Goal: Transaction & Acquisition: Subscribe to service/newsletter

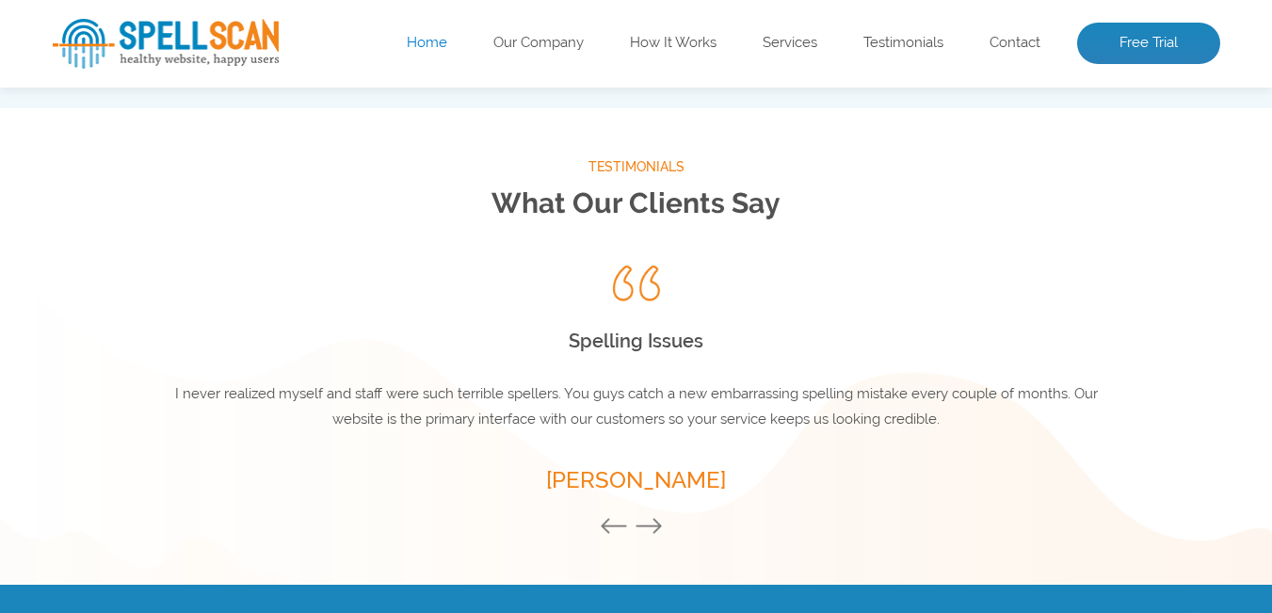
scroll to position [1982, 0]
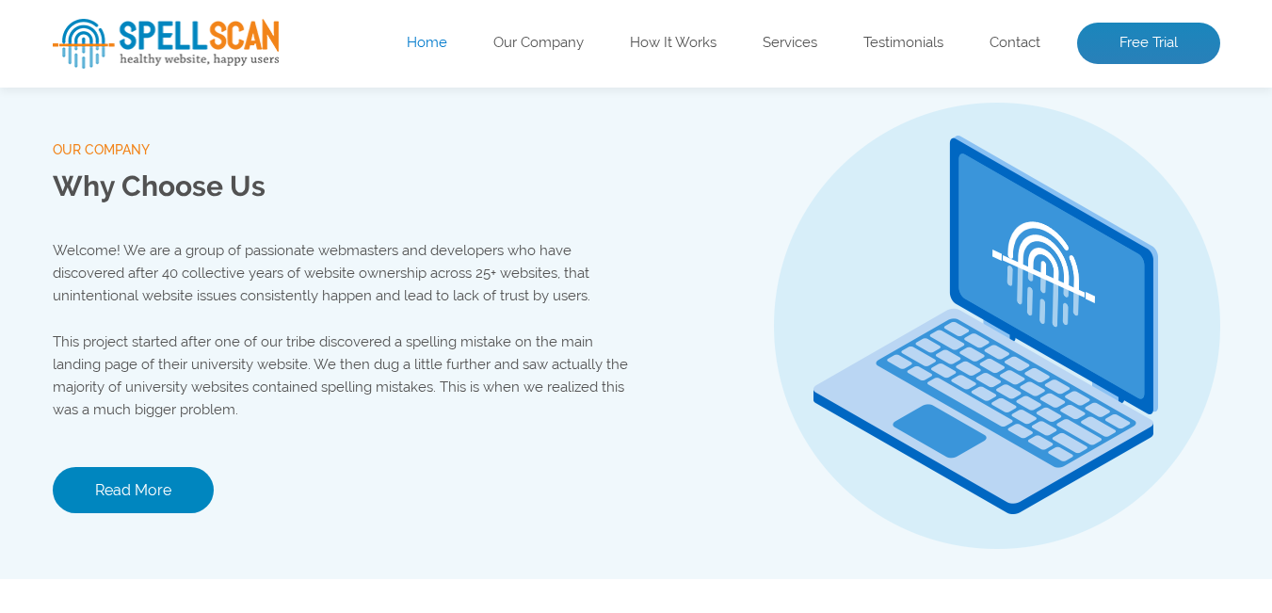
click at [521, 56] on ul "Home Our Company How It Works Services Testimonials Contact Free Trial" at bounding box center [753, 44] width 934 height 41
click at [535, 37] on link "Our Company" at bounding box center [538, 44] width 90 height 19
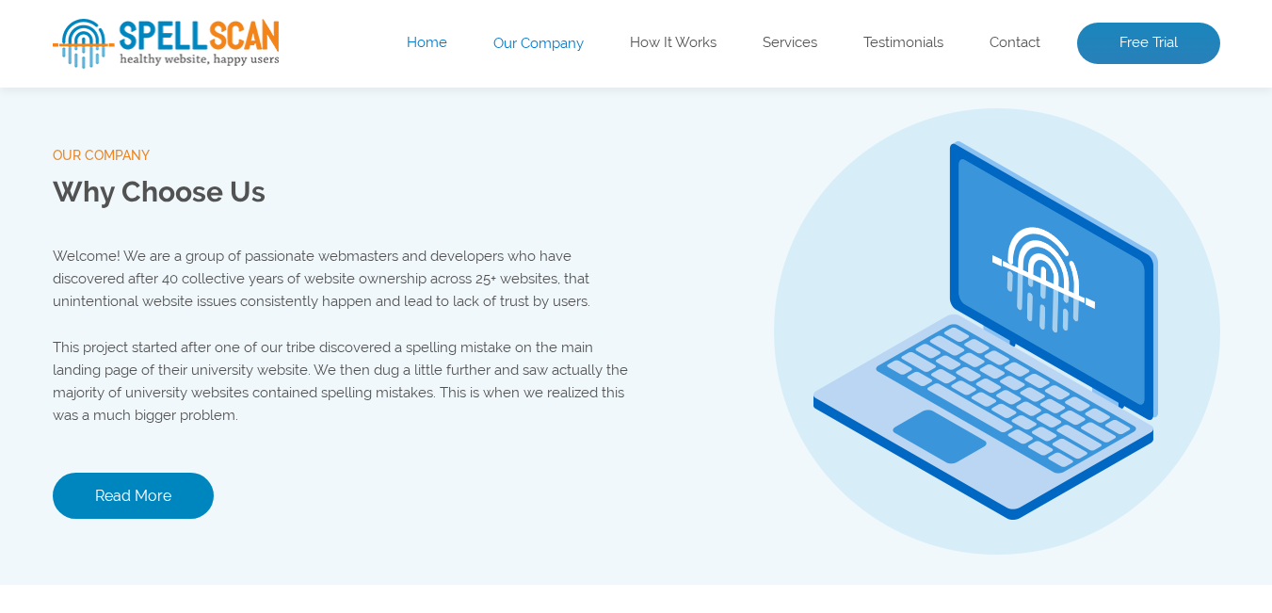
scroll to position [1975, 0]
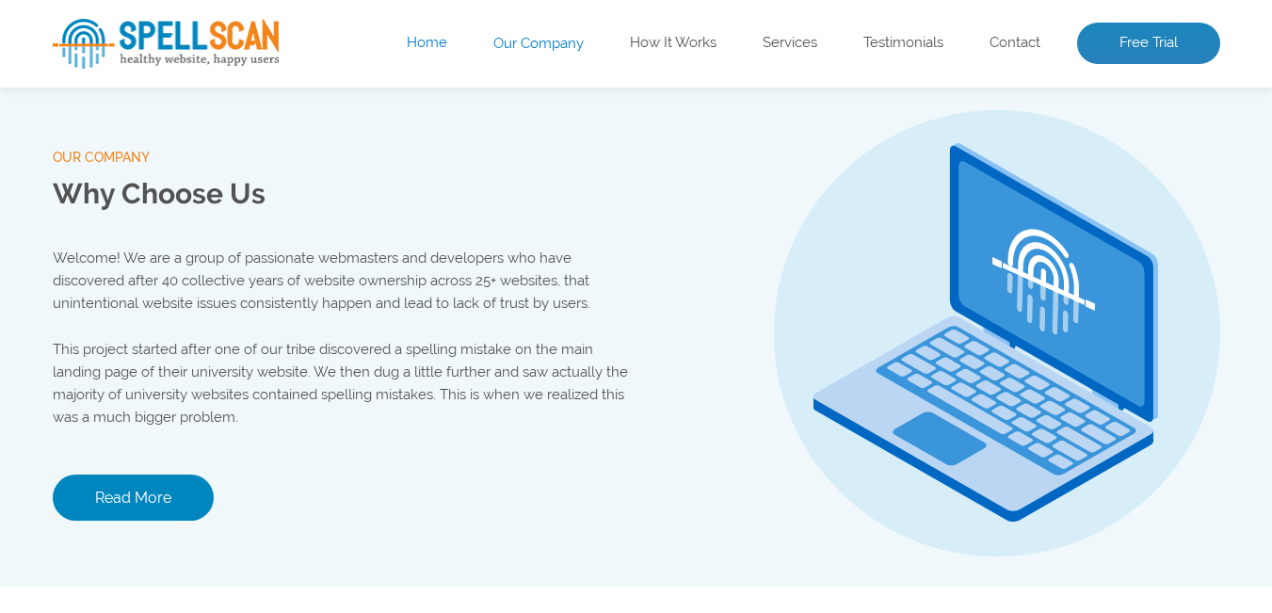
click at [535, 37] on link "Our Company" at bounding box center [538, 44] width 90 height 19
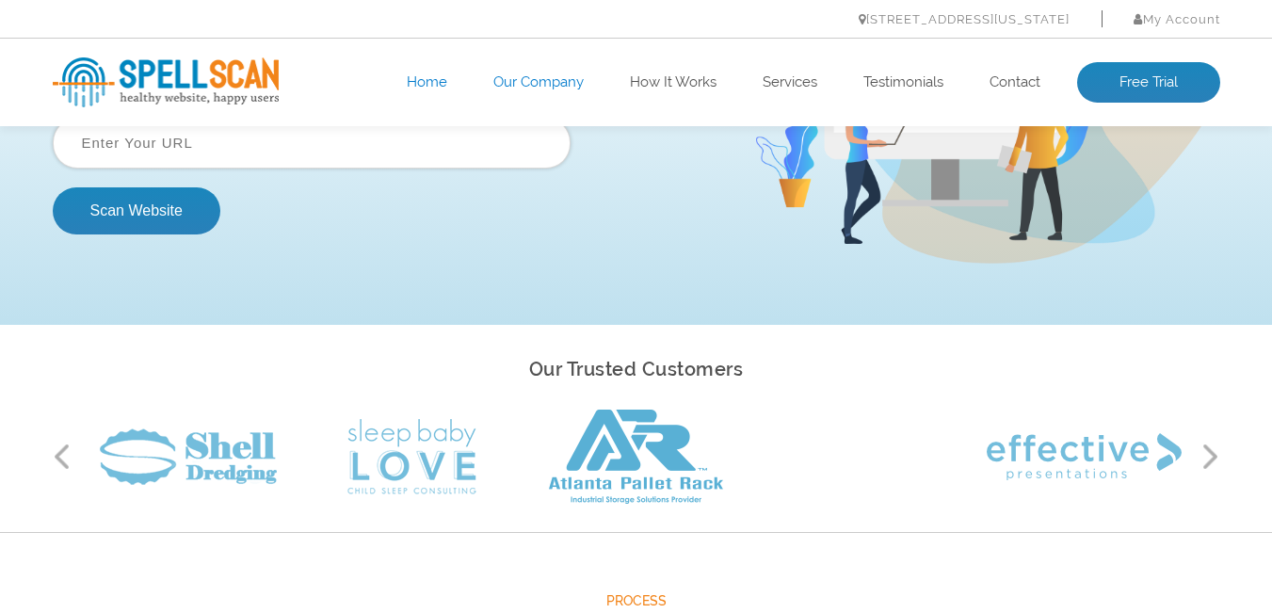
scroll to position [0, 0]
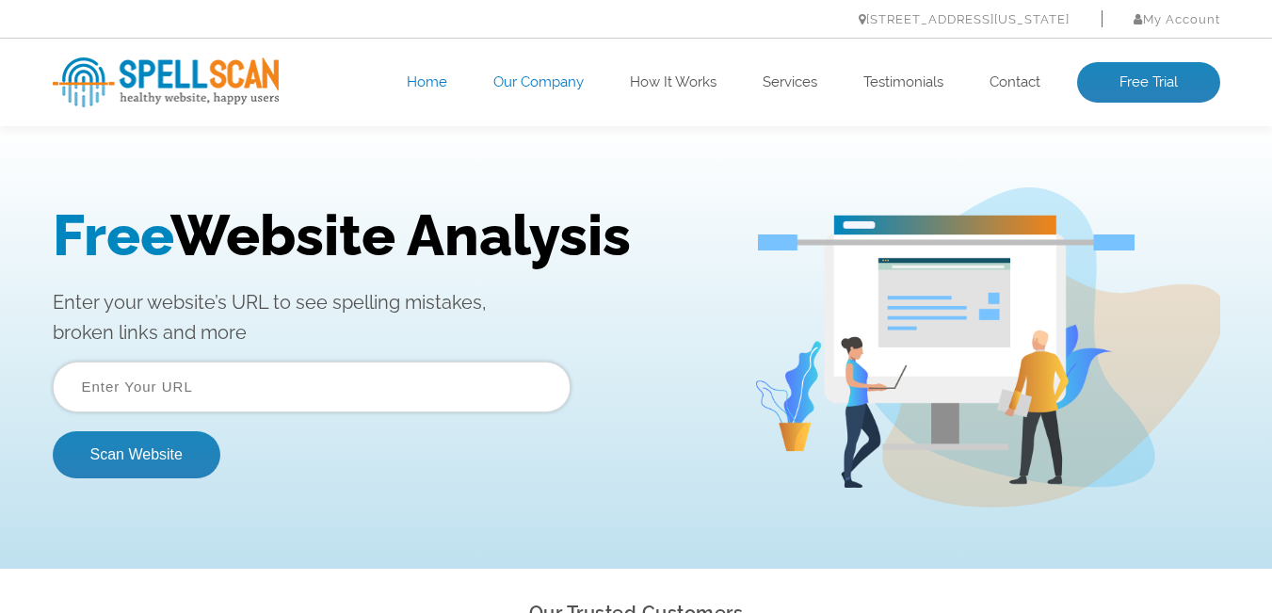
click at [557, 82] on link "Our Company" at bounding box center [538, 82] width 90 height 19
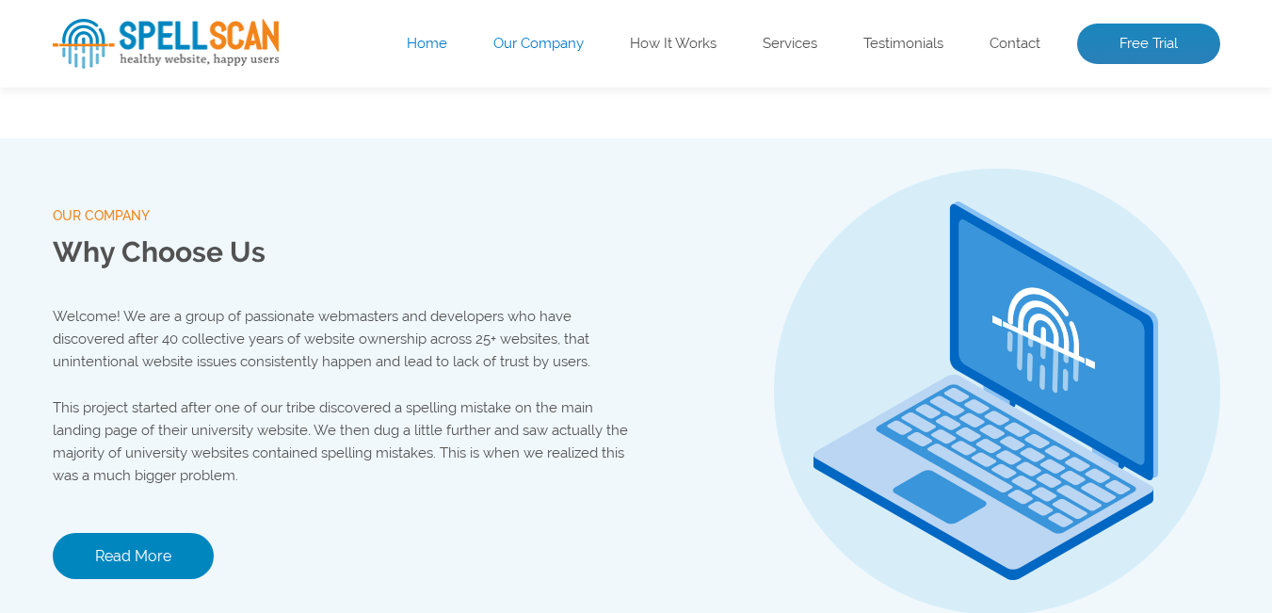
scroll to position [1975, 0]
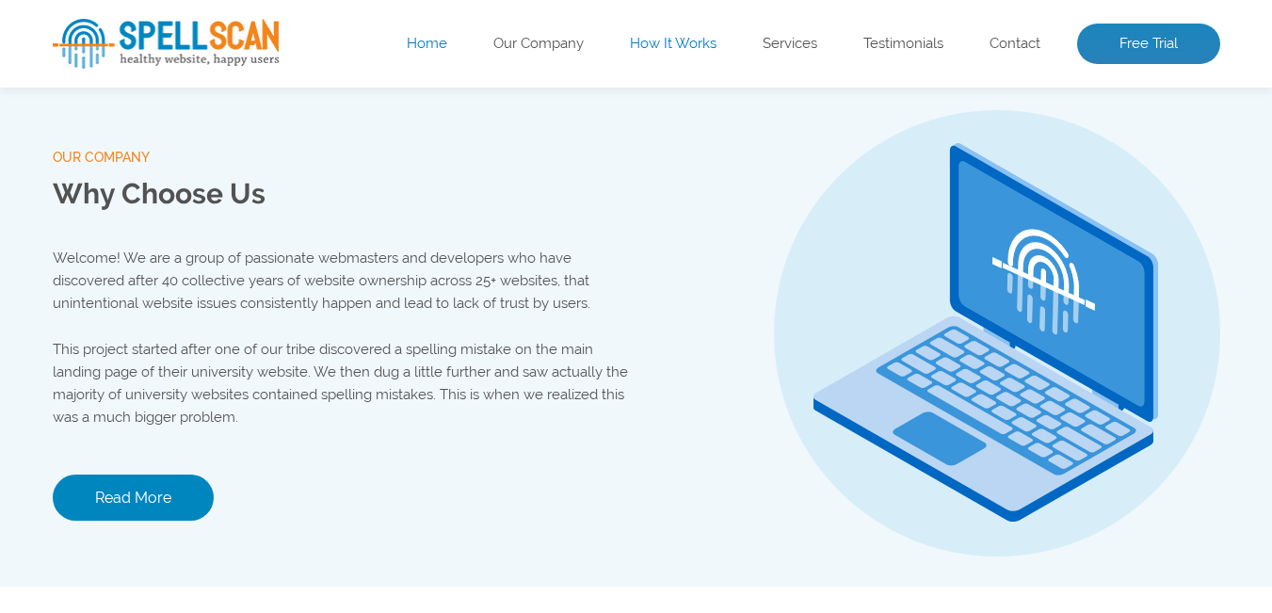
click at [640, 46] on link "How It Works" at bounding box center [673, 44] width 87 height 19
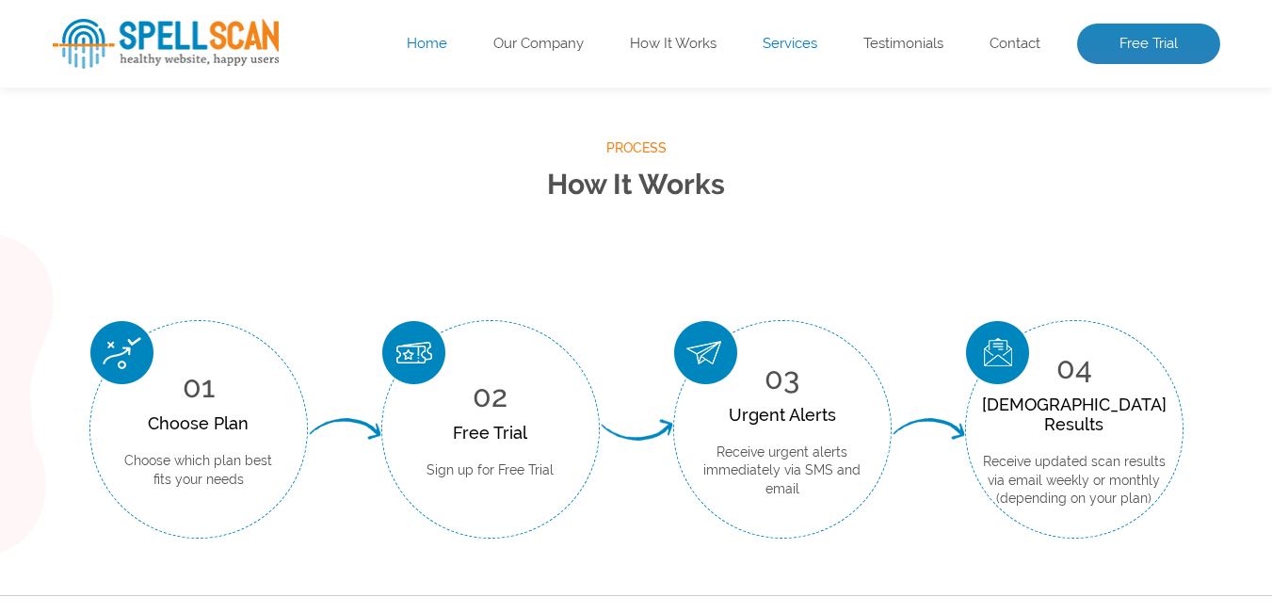
click at [802, 38] on link "Services" at bounding box center [789, 44] width 55 height 19
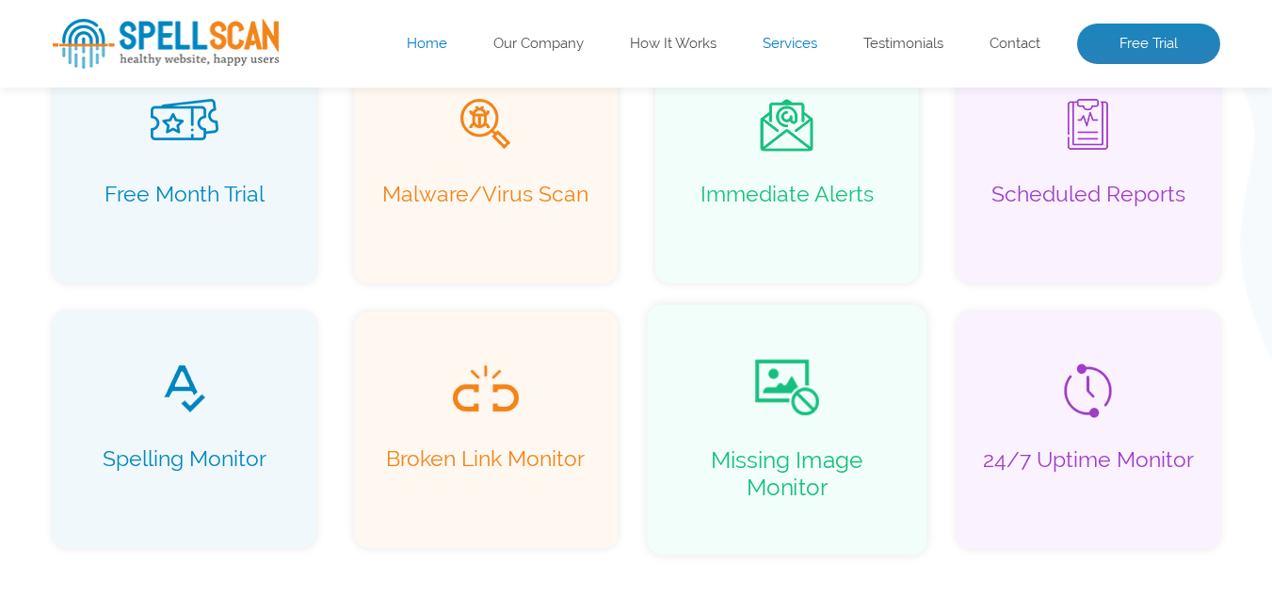
scroll to position [1401, 0]
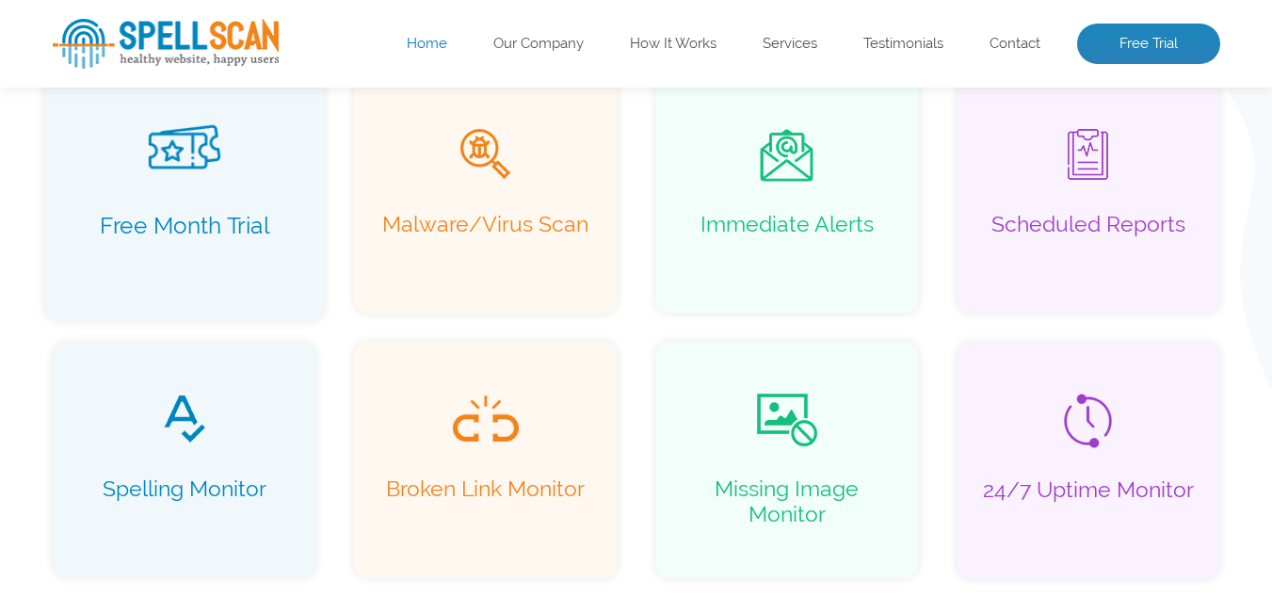
click at [255, 265] on p "Free Month Trial" at bounding box center [183, 239] width 239 height 54
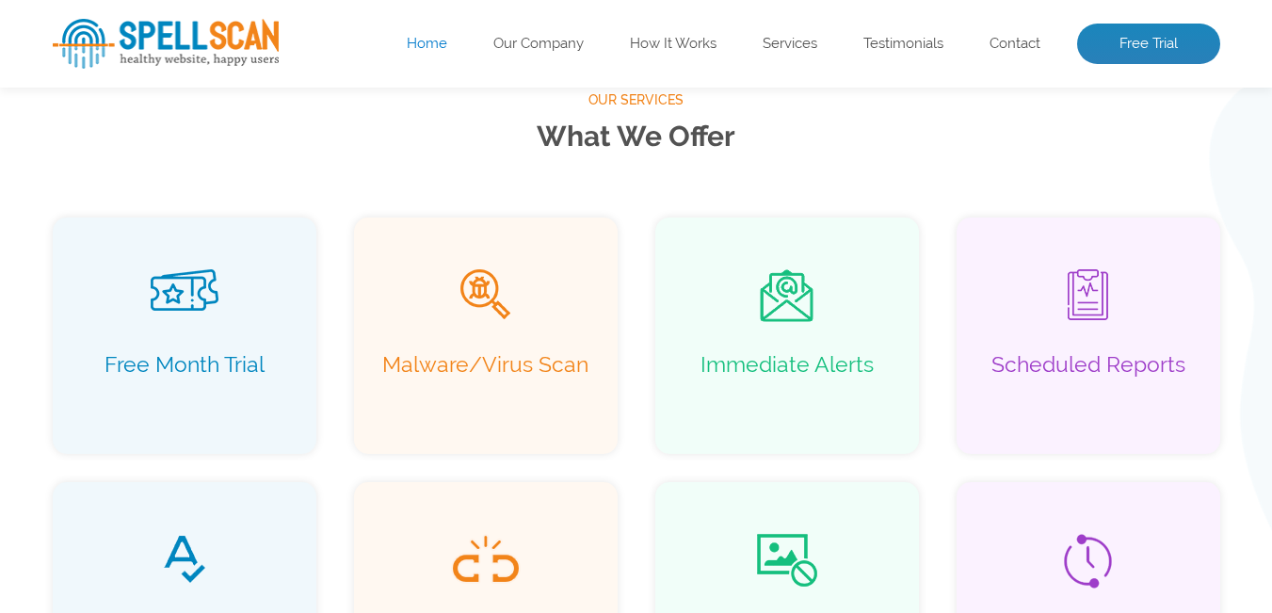
scroll to position [1118, 0]
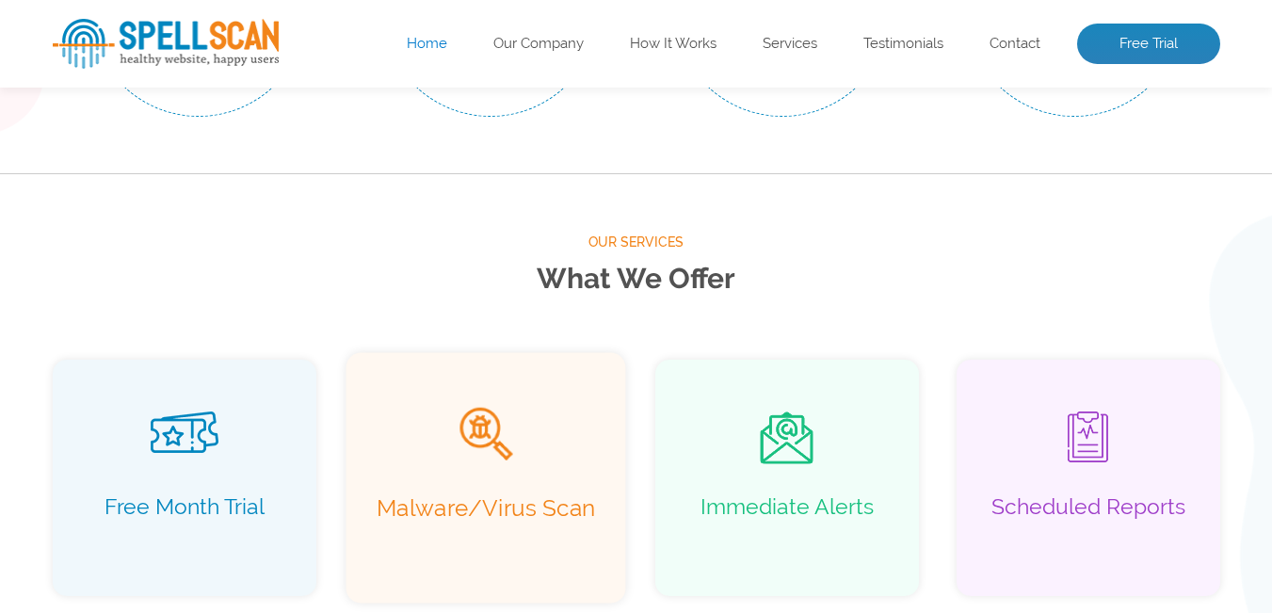
click at [533, 417] on span at bounding box center [484, 436] width 239 height 56
click at [842, 489] on div "Immediate Alerts" at bounding box center [787, 477] width 280 height 250
click at [1120, 479] on div "Scheduled Reports" at bounding box center [1088, 477] width 280 height 250
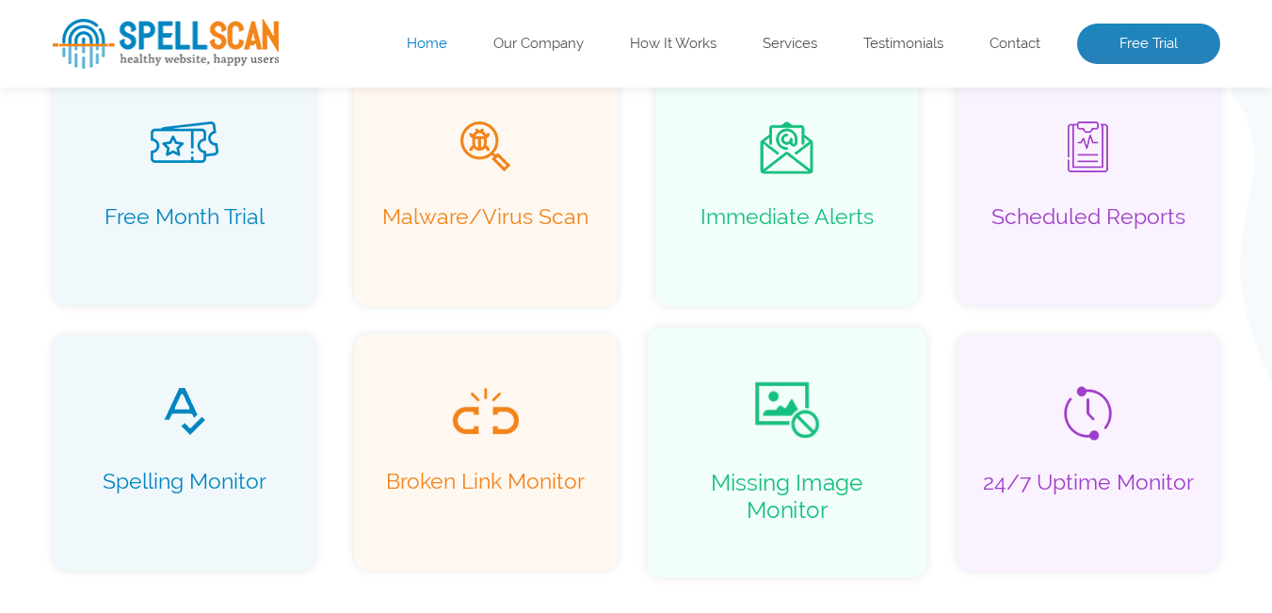
scroll to position [1495, 0]
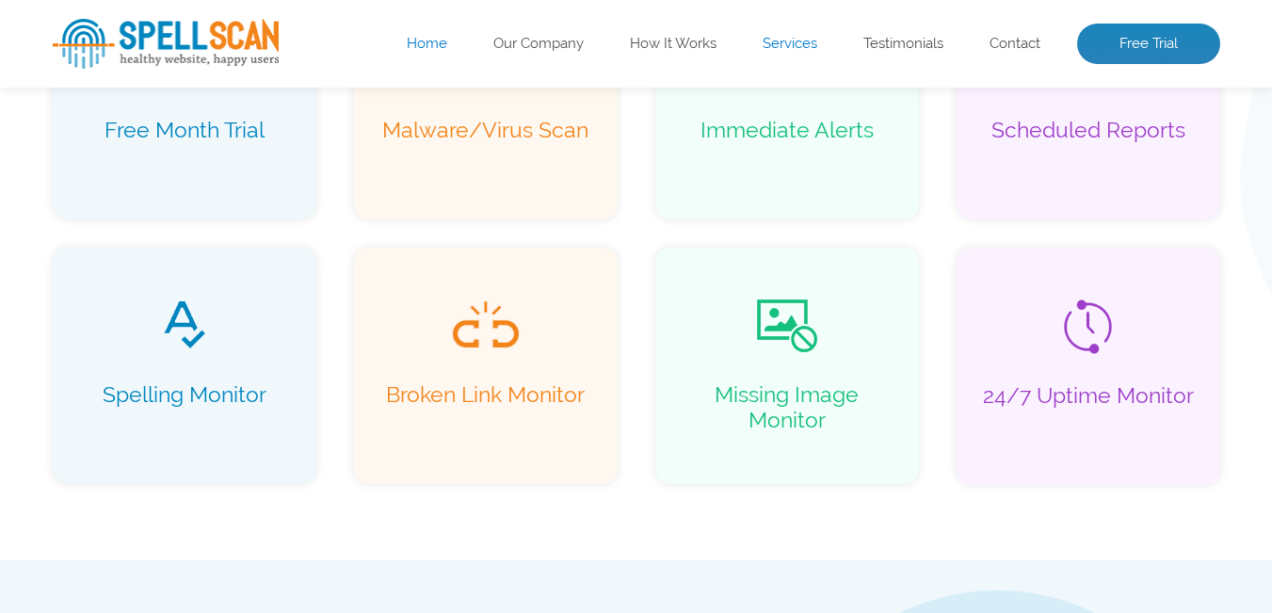
click at [778, 37] on link "Services" at bounding box center [789, 44] width 55 height 19
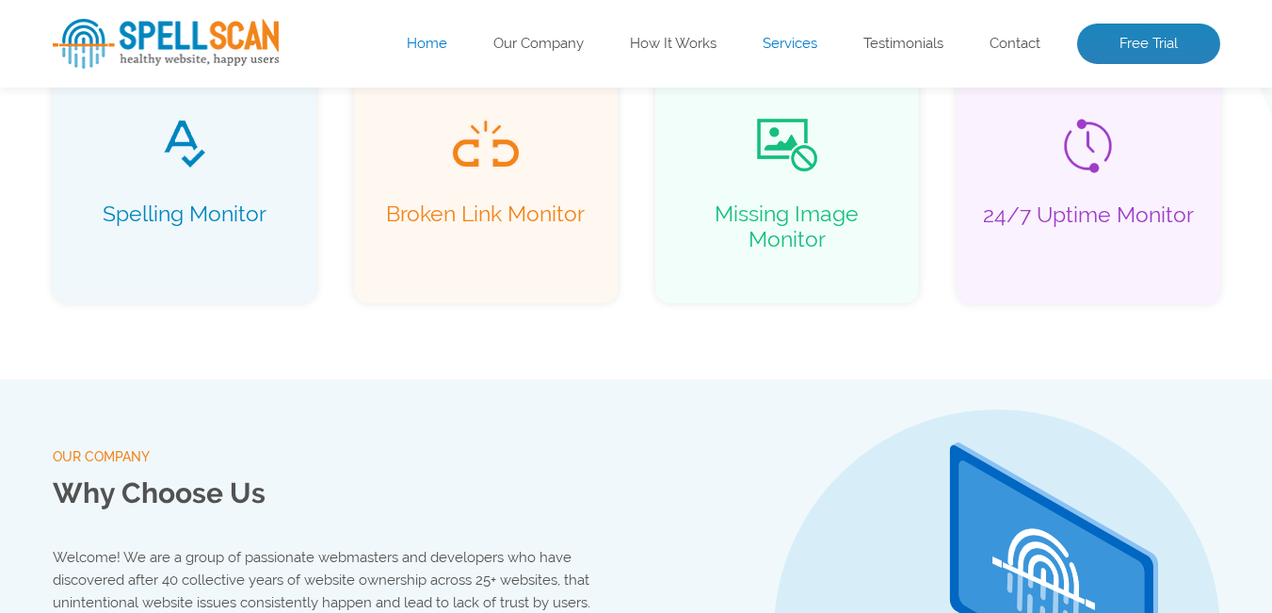
scroll to position [1683, 0]
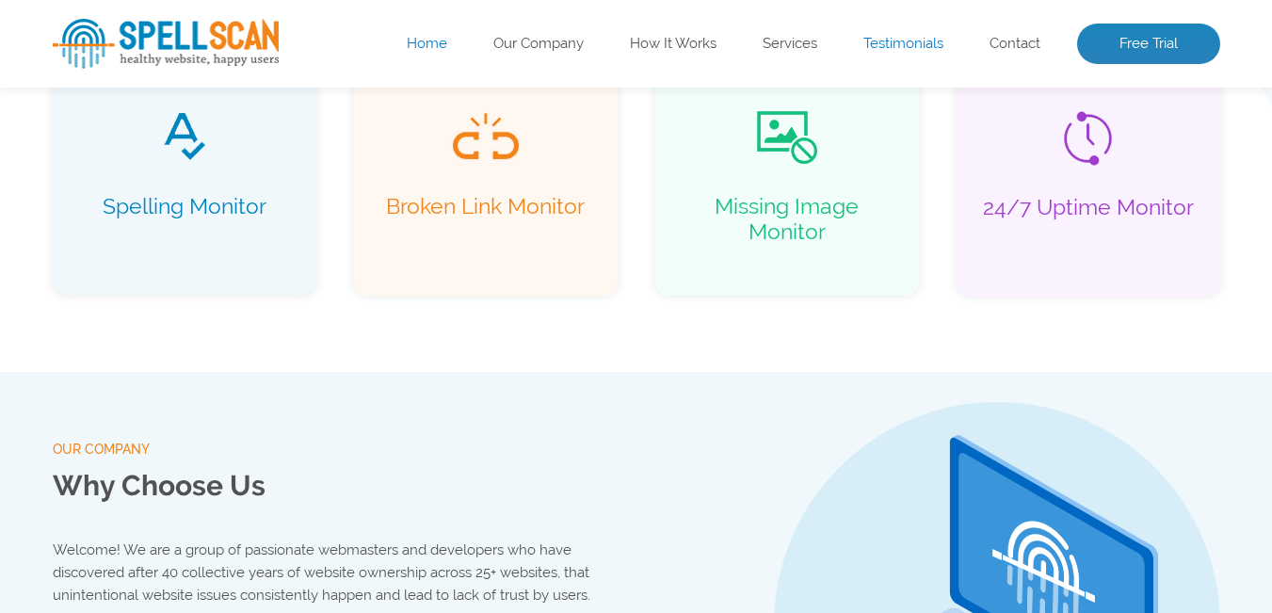
click at [897, 46] on link "Testimonials" at bounding box center [903, 44] width 80 height 19
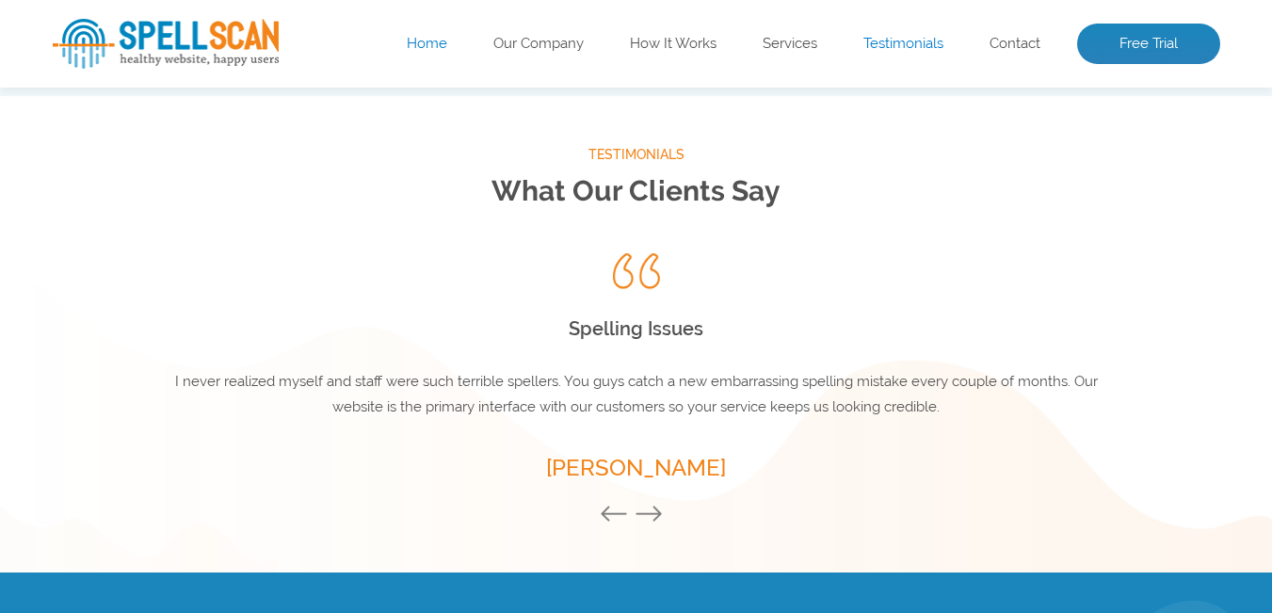
scroll to position [2481, 0]
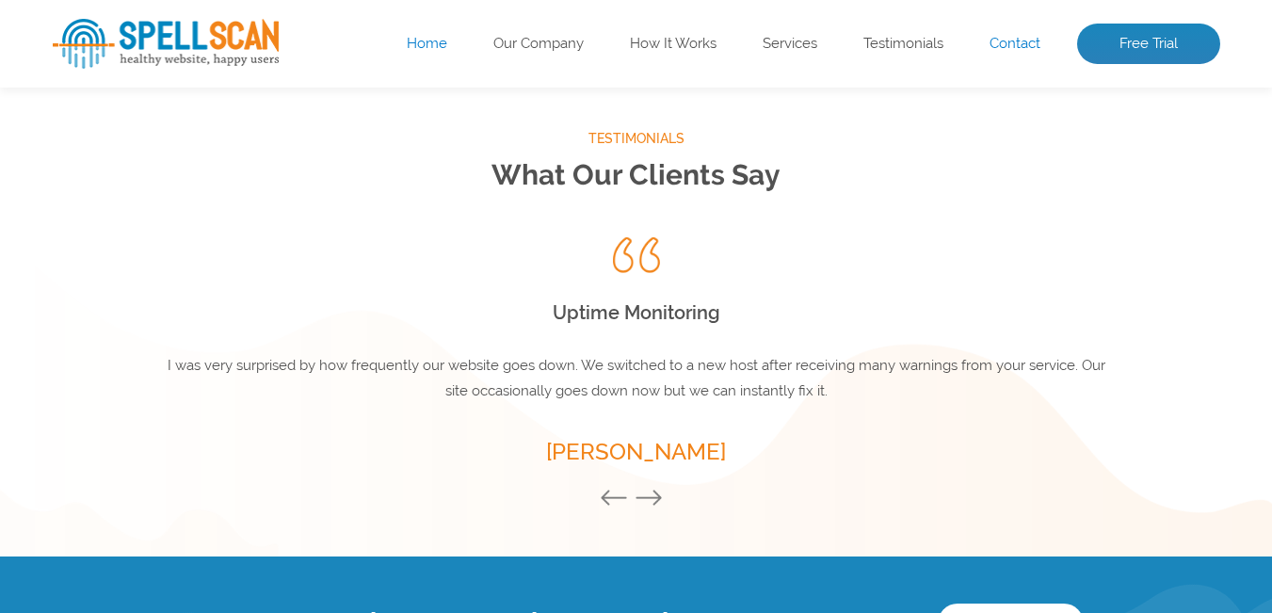
click at [1021, 40] on link "Contact" at bounding box center [1014, 44] width 51 height 19
click at [1003, 49] on link "Contact" at bounding box center [1014, 44] width 51 height 19
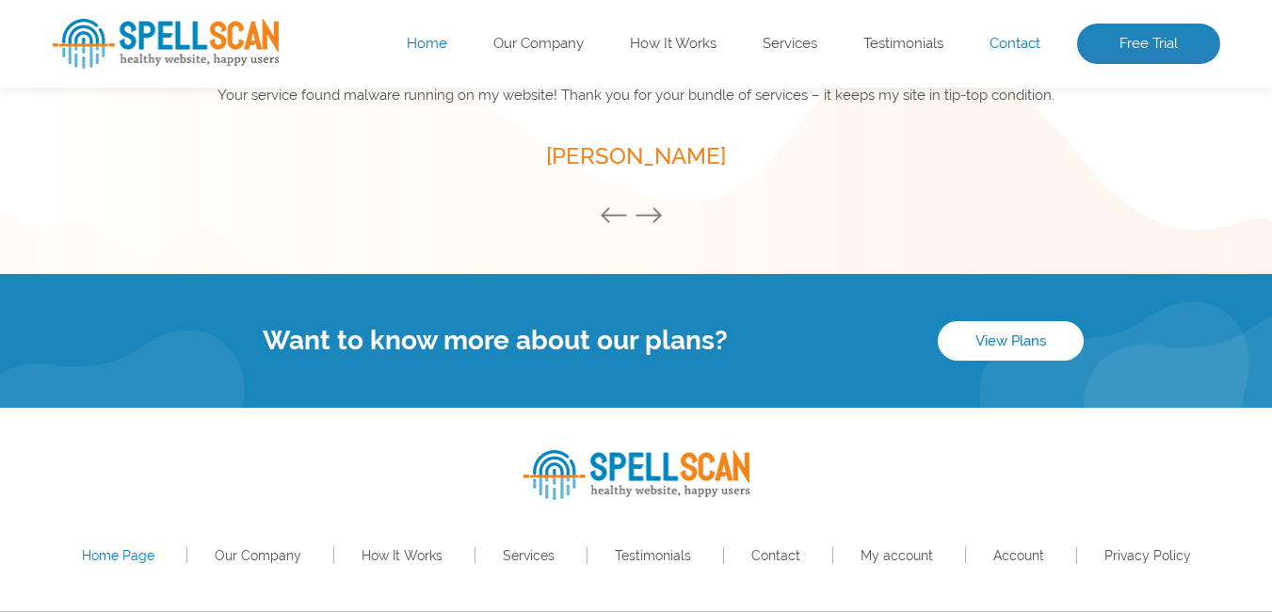
scroll to position [2791, 0]
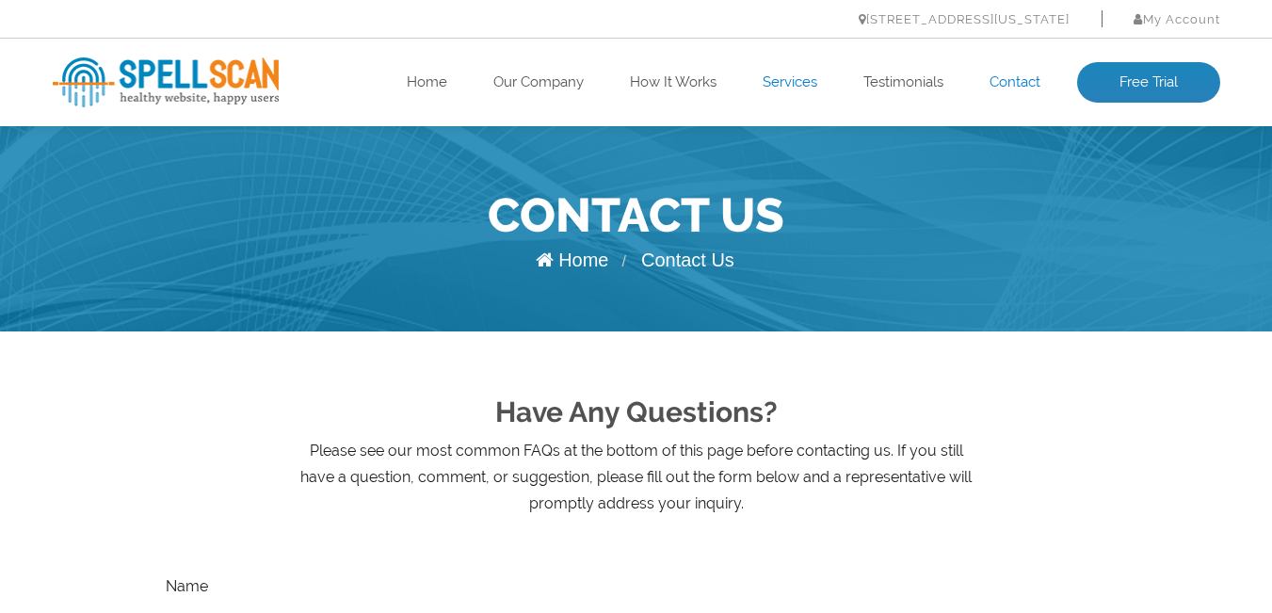
click at [776, 76] on link "Services" at bounding box center [789, 82] width 55 height 19
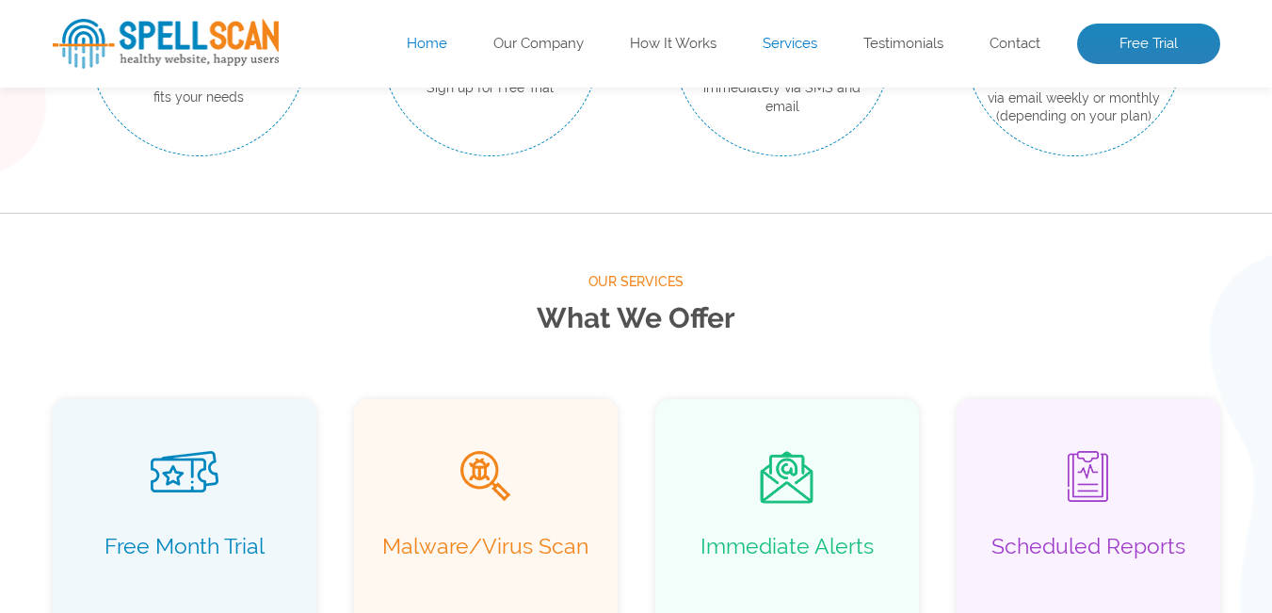
scroll to position [1212, 0]
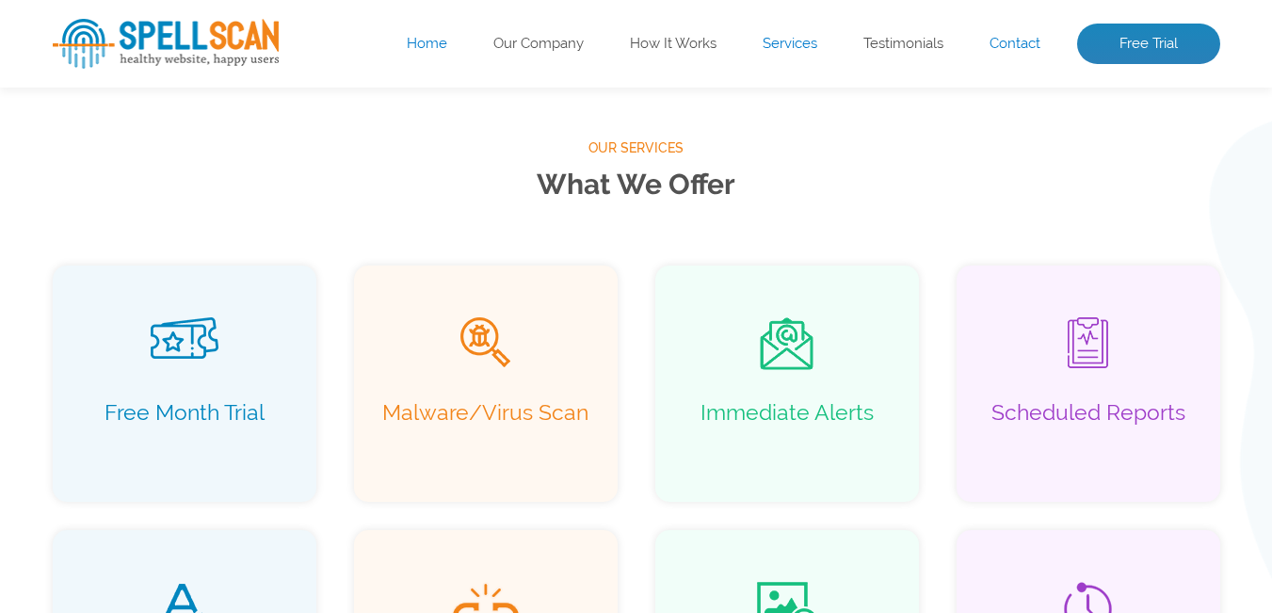
click at [1002, 44] on link "Contact" at bounding box center [1014, 44] width 51 height 19
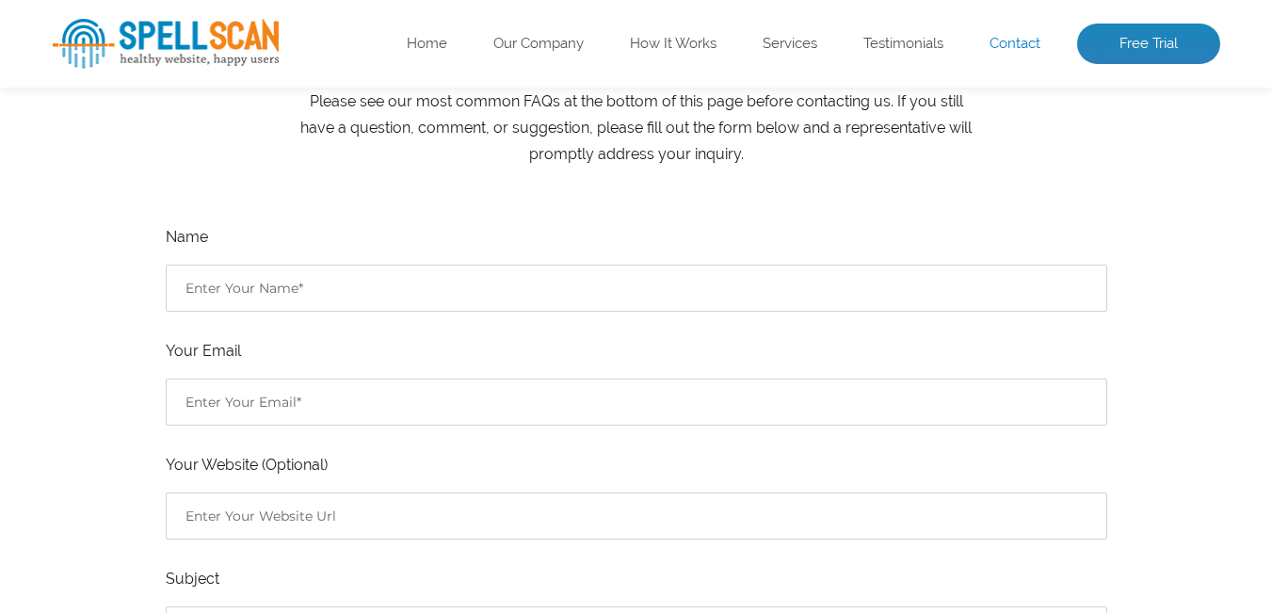
scroll to position [377, 0]
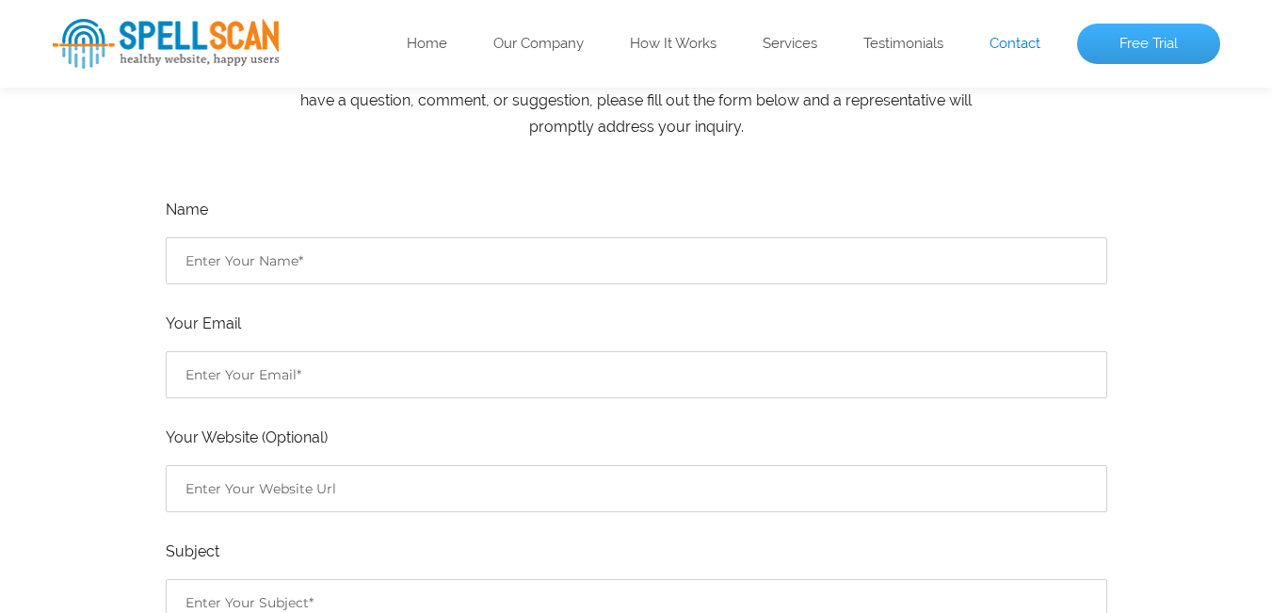
click at [1127, 53] on link "Free Trial" at bounding box center [1148, 44] width 143 height 41
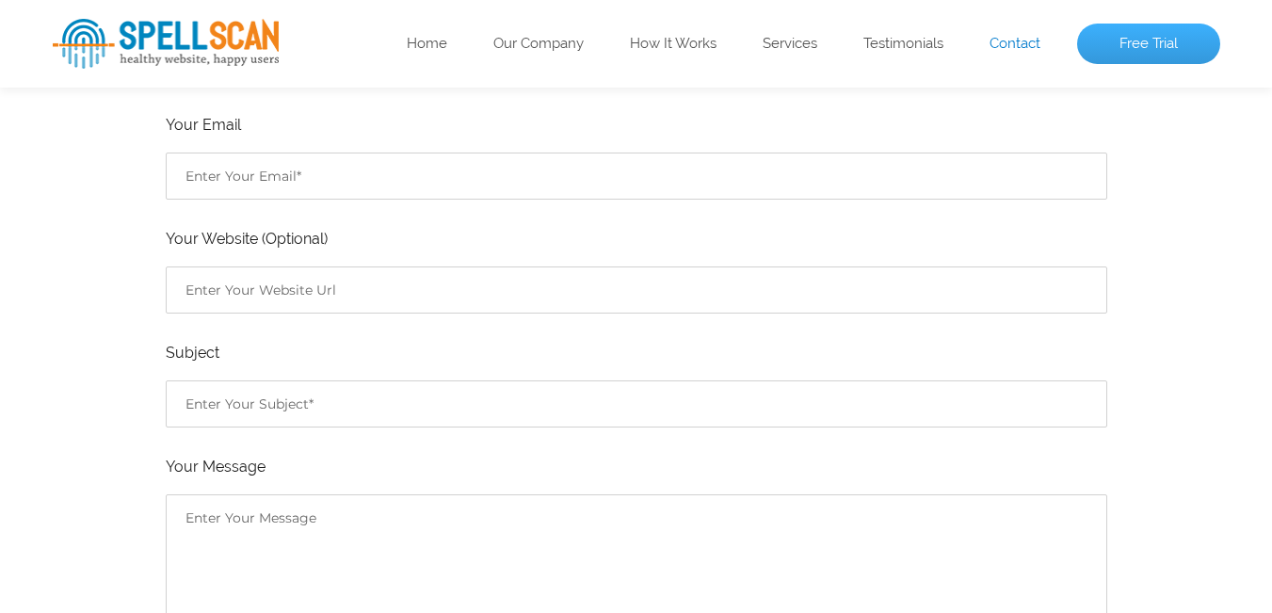
scroll to position [753, 0]
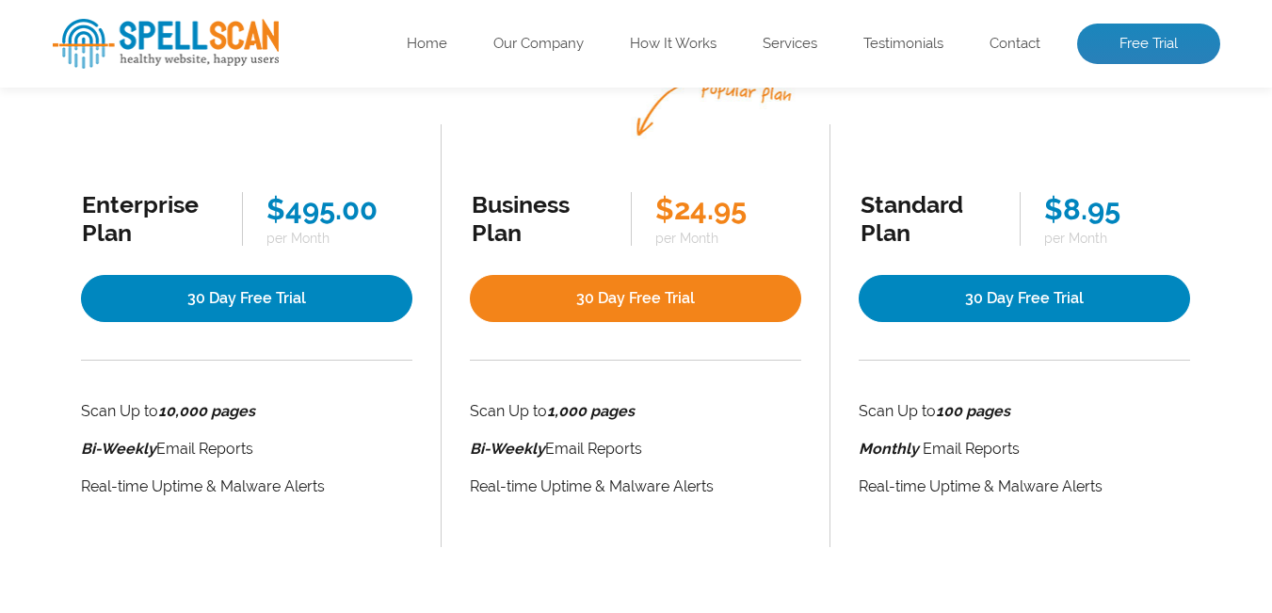
scroll to position [377, 0]
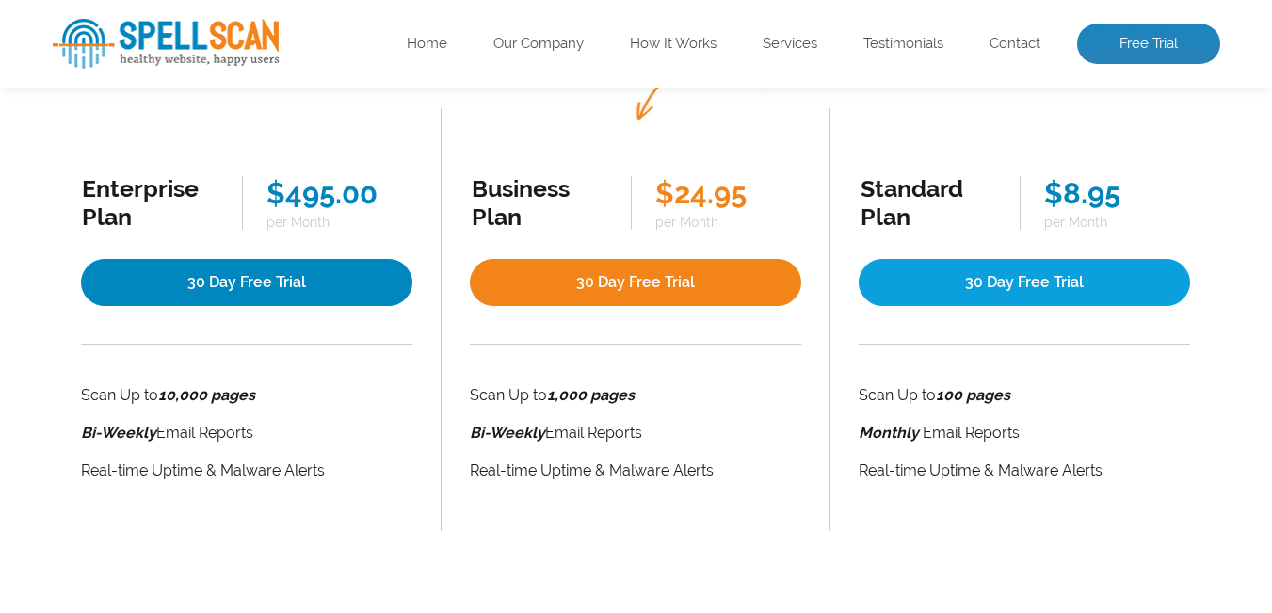
click at [993, 304] on link "30 Day Free Trial" at bounding box center [1023, 282] width 331 height 47
click at [981, 297] on link "30 Day Free Trial" at bounding box center [1023, 282] width 331 height 47
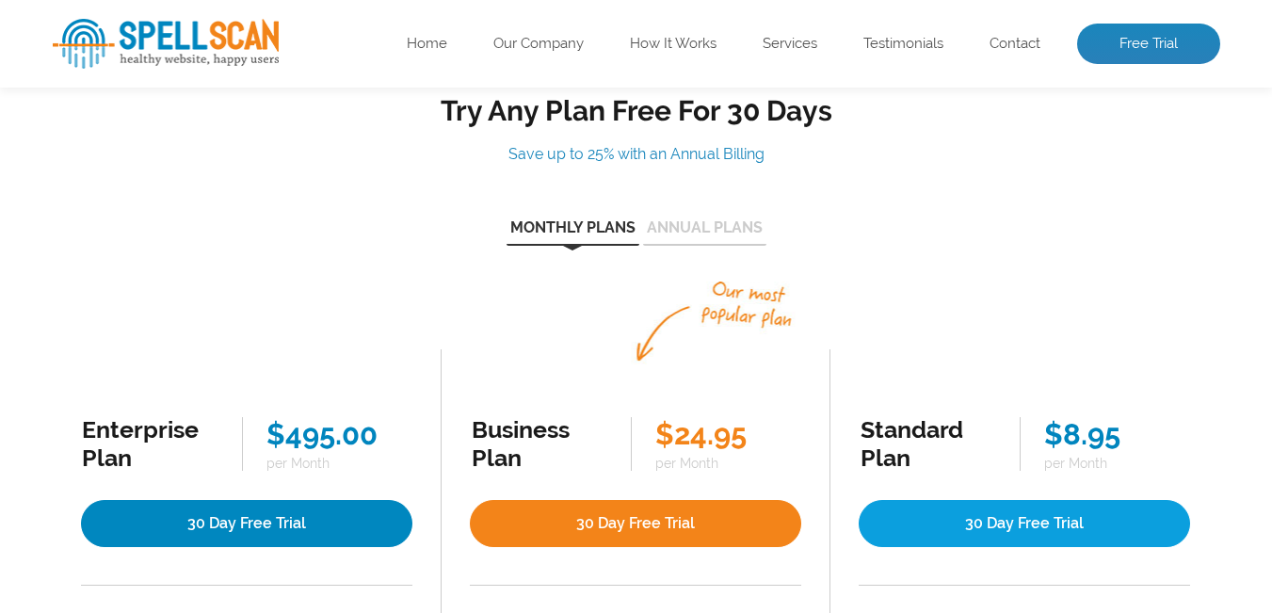
scroll to position [94, 0]
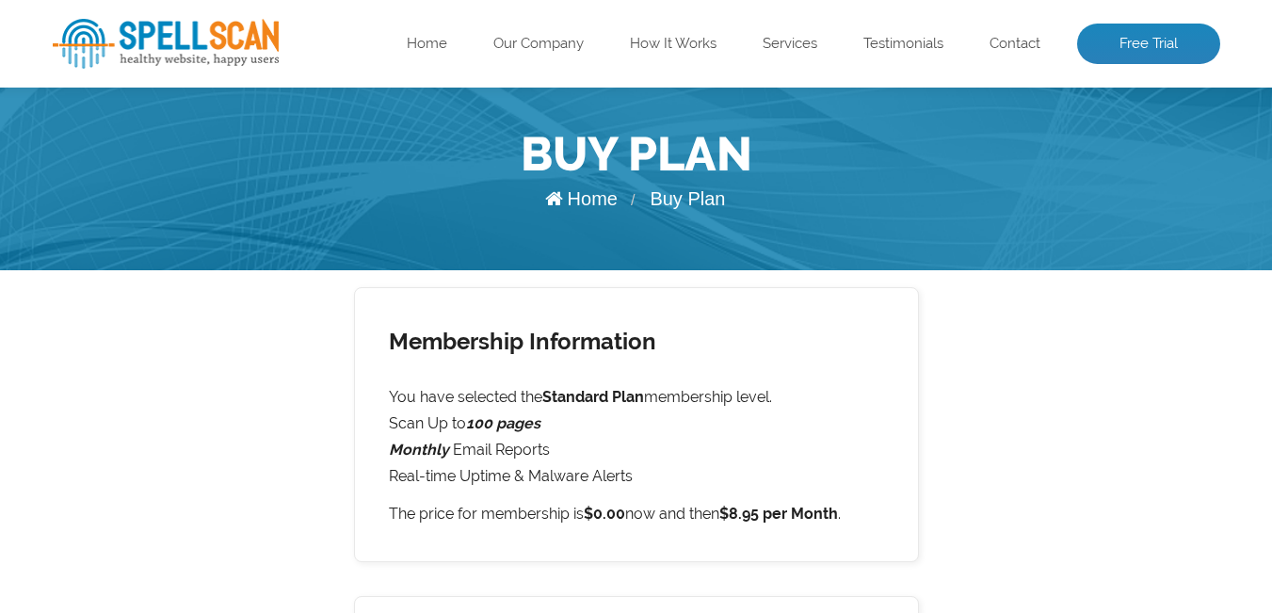
scroll to position [94, 0]
